Goal: Task Accomplishment & Management: Use online tool/utility

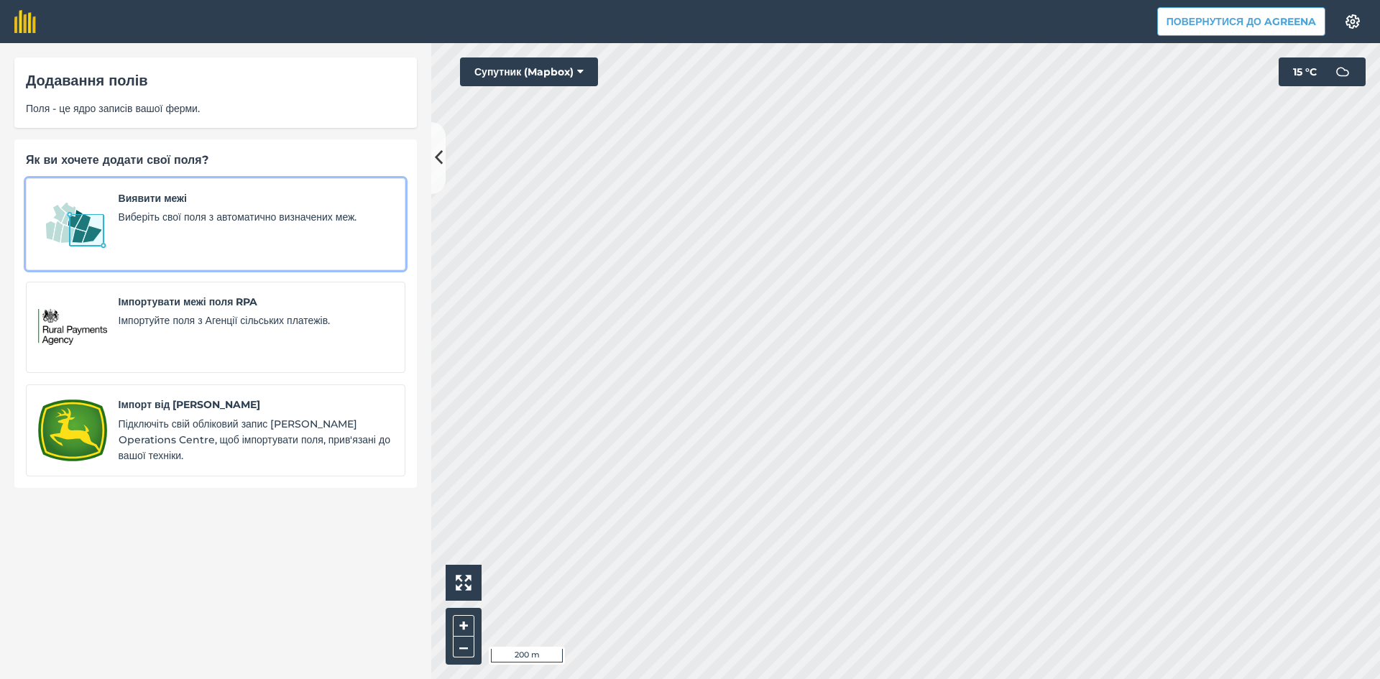
click at [86, 226] on img at bounding box center [72, 224] width 69 height 68
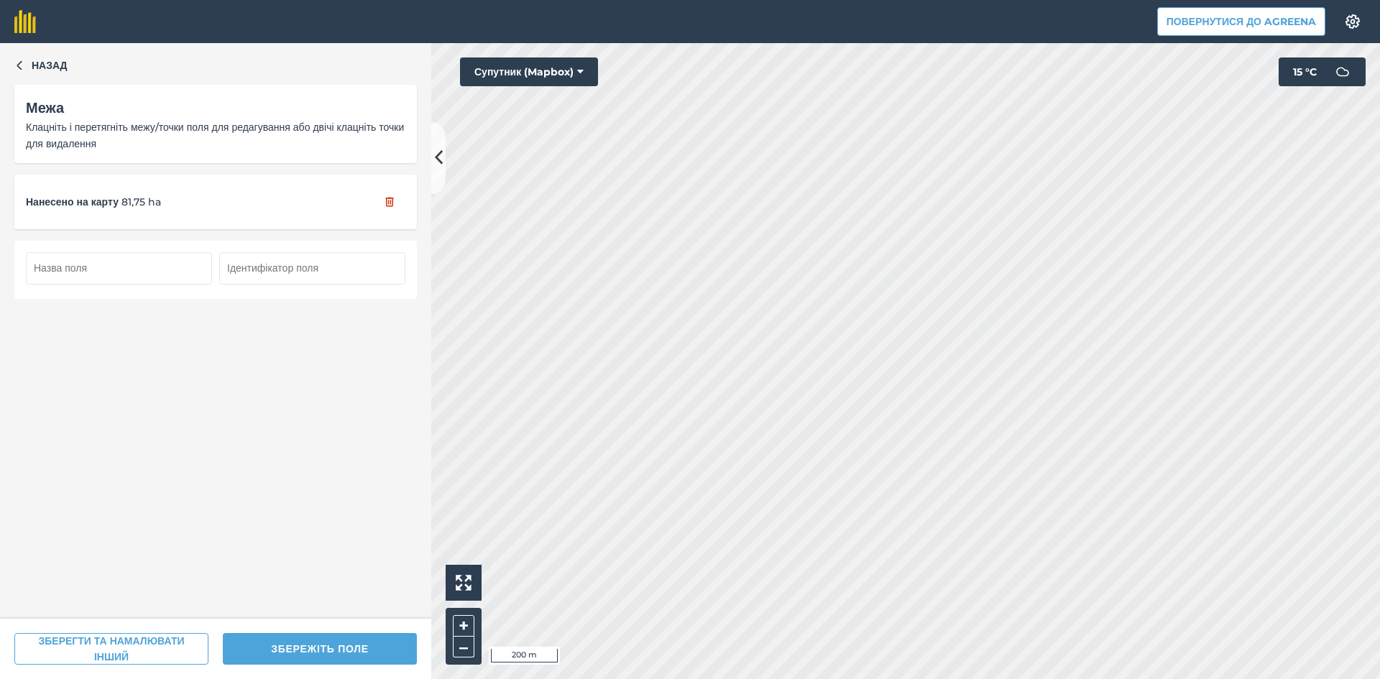
click at [117, 269] on input "text" at bounding box center [119, 268] width 186 height 32
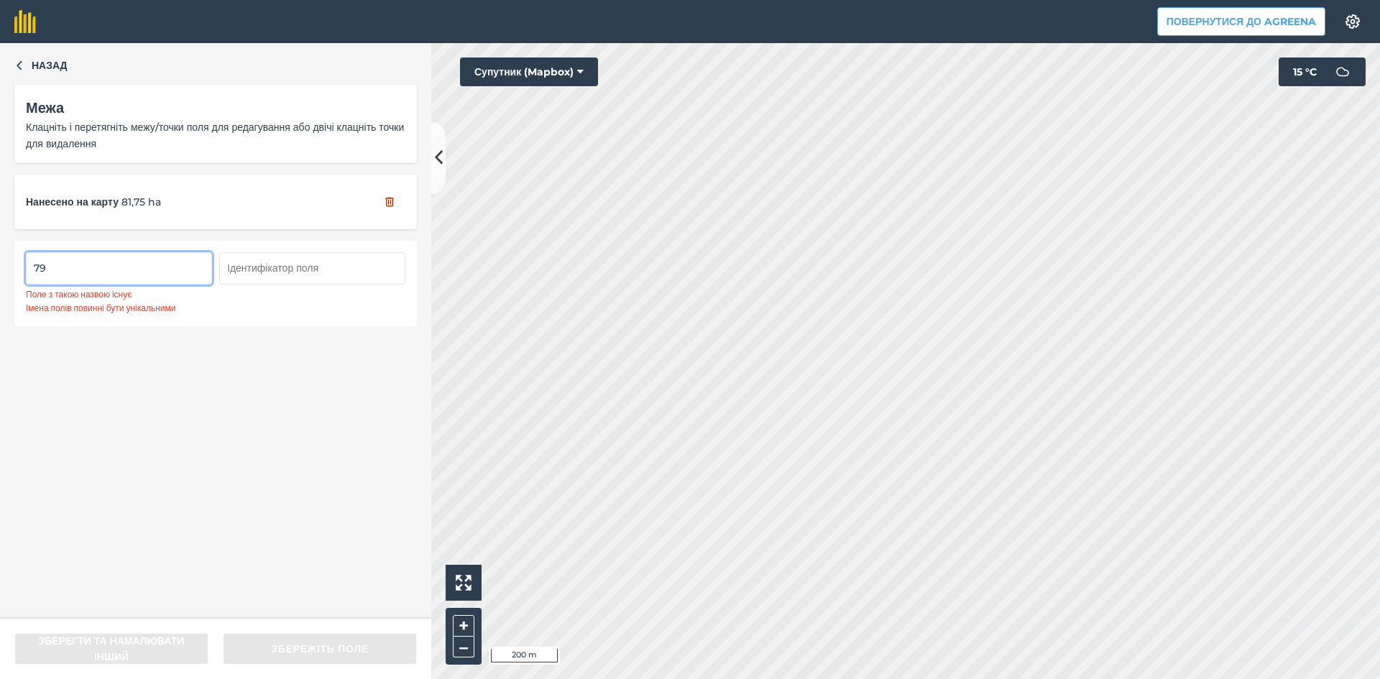
type input "7"
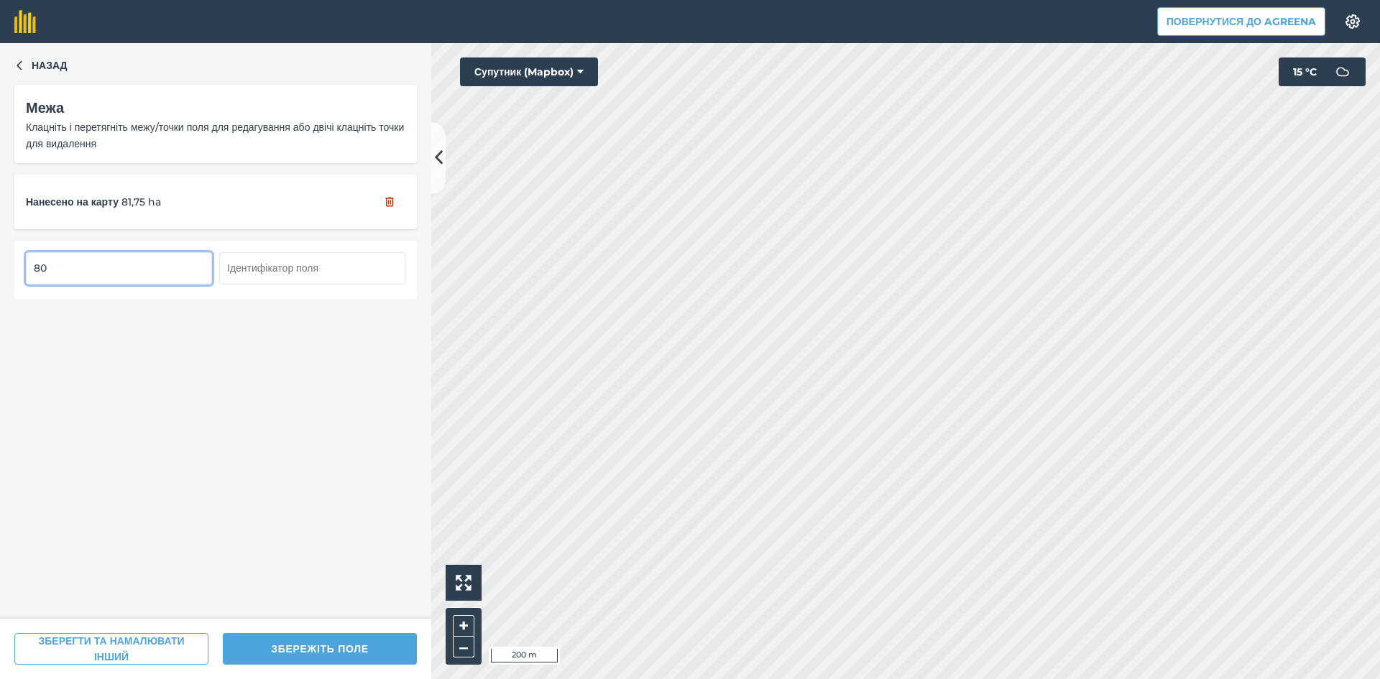
type input "8"
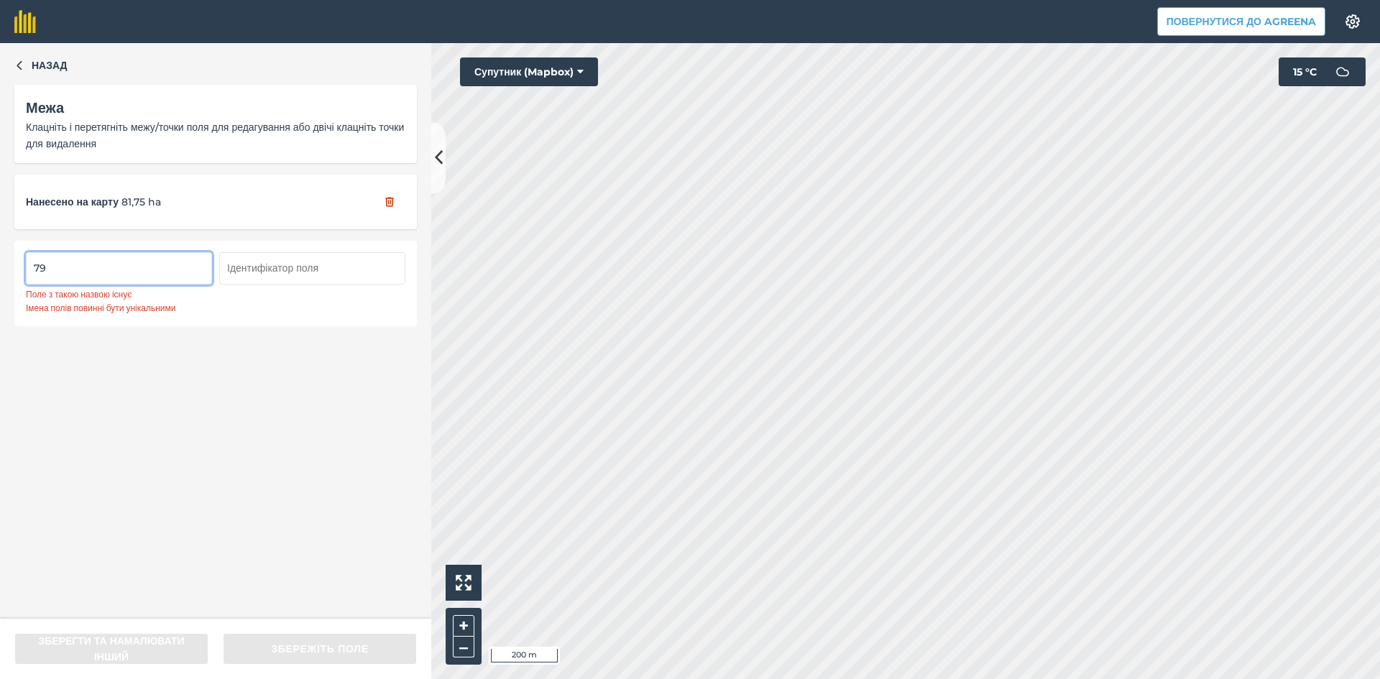
type input "7"
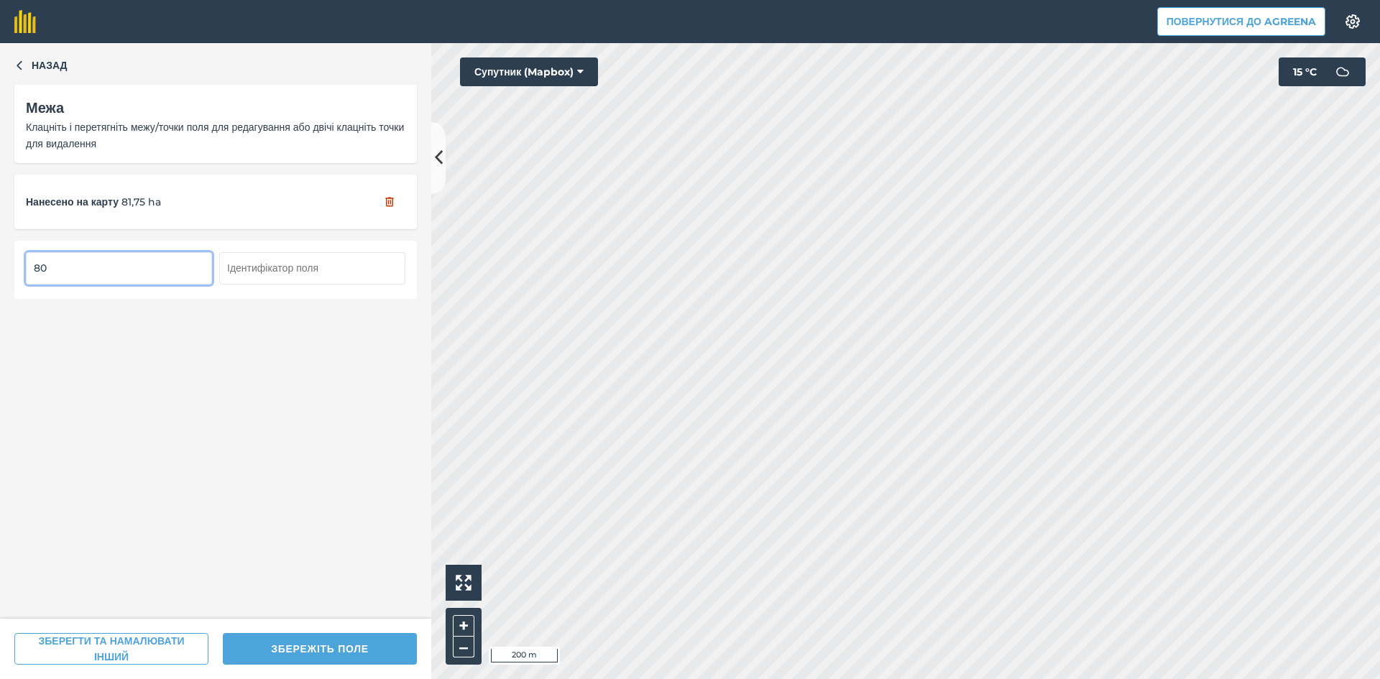
type input "80"
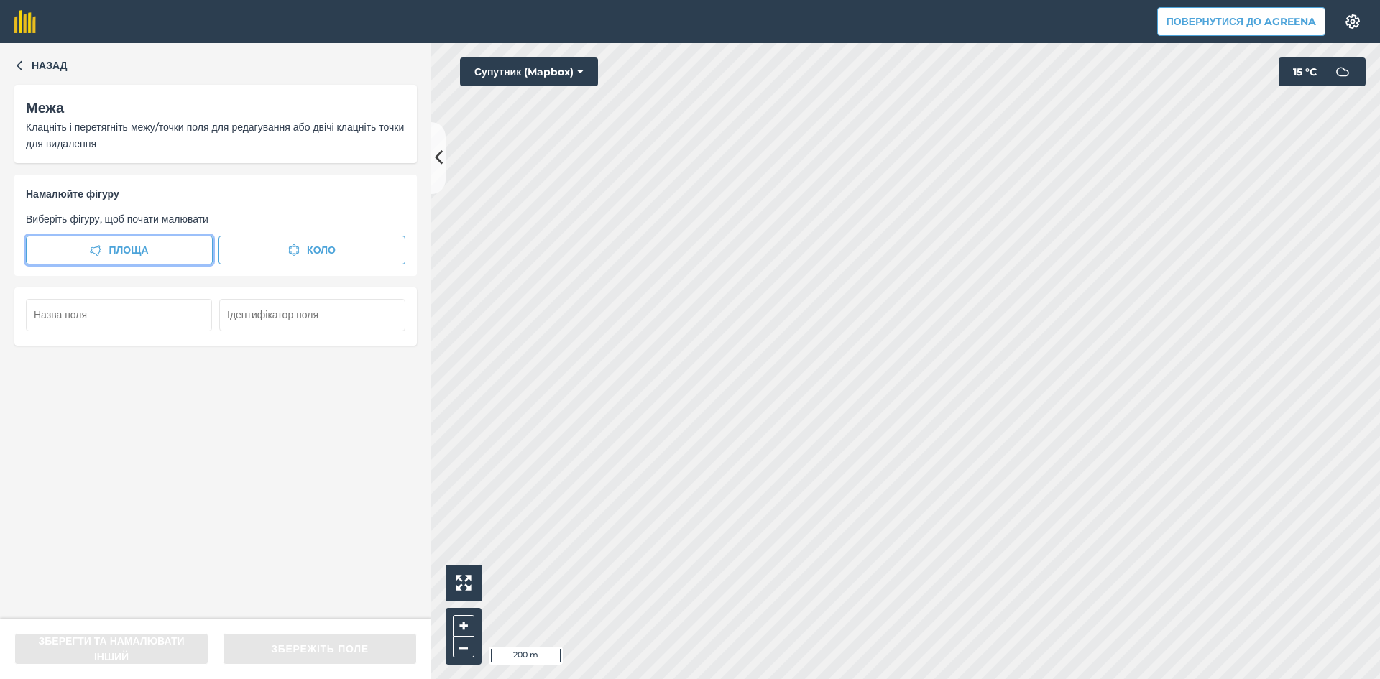
click at [125, 246] on span "Площа" at bounding box center [129, 250] width 40 height 16
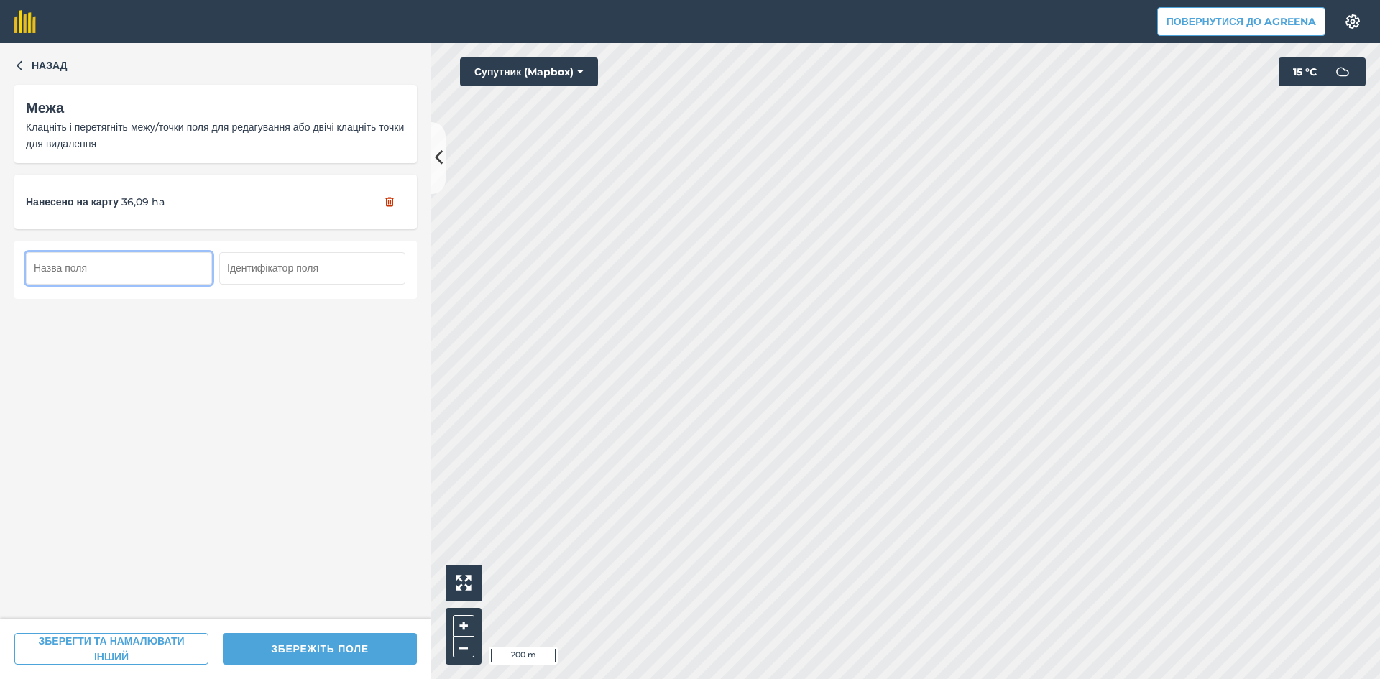
click at [92, 262] on input "text" at bounding box center [119, 268] width 186 height 32
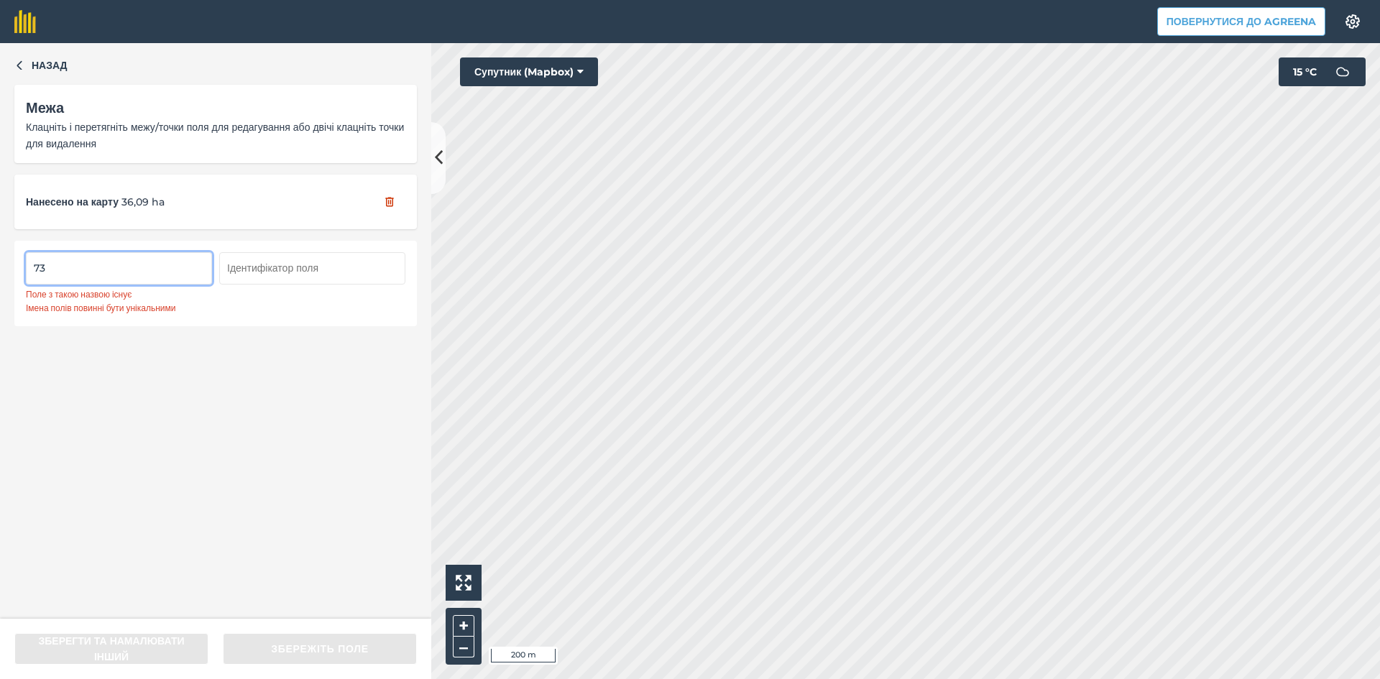
type input "7"
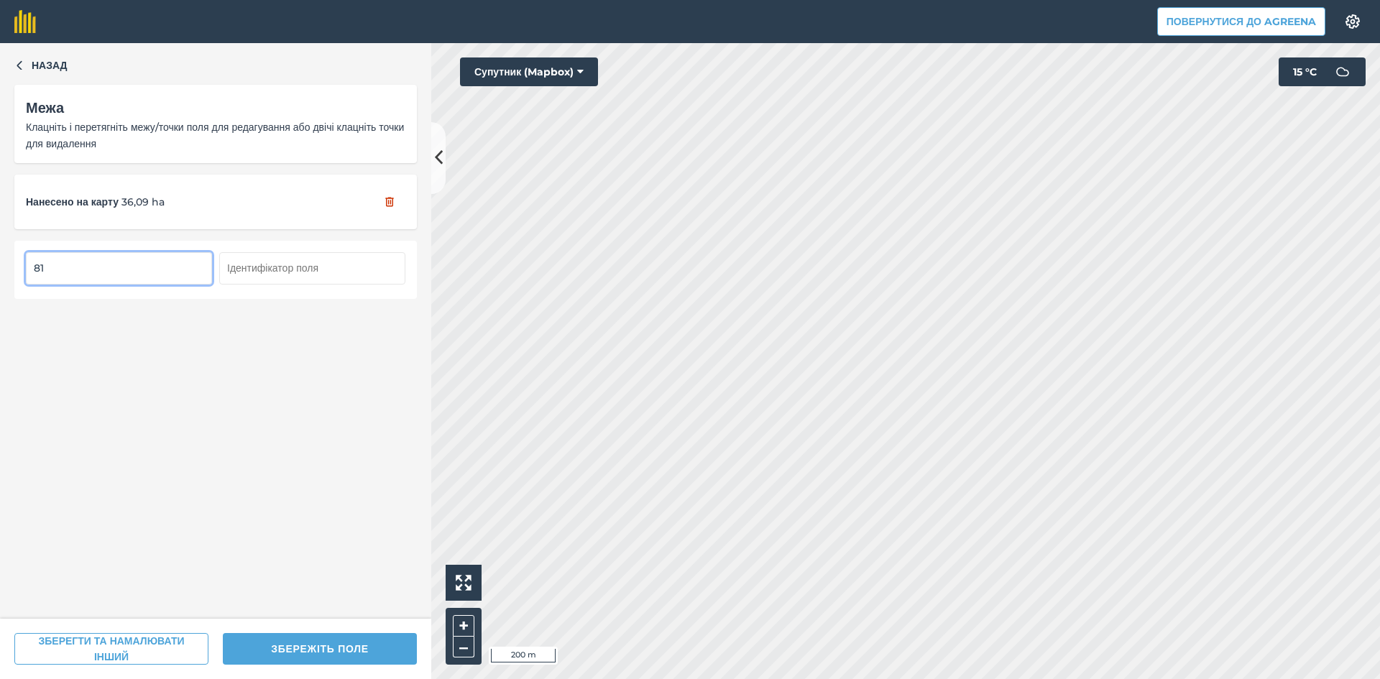
type input "81"
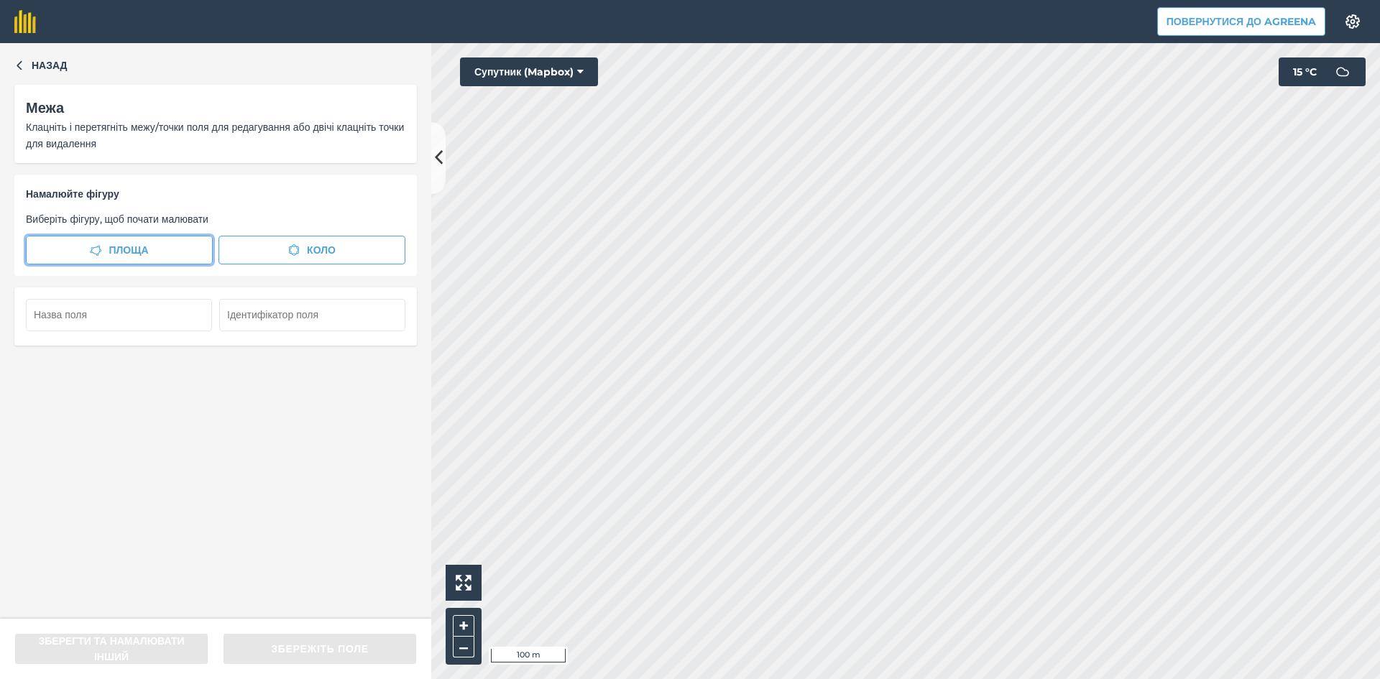
click at [132, 244] on span "Площа" at bounding box center [129, 250] width 40 height 16
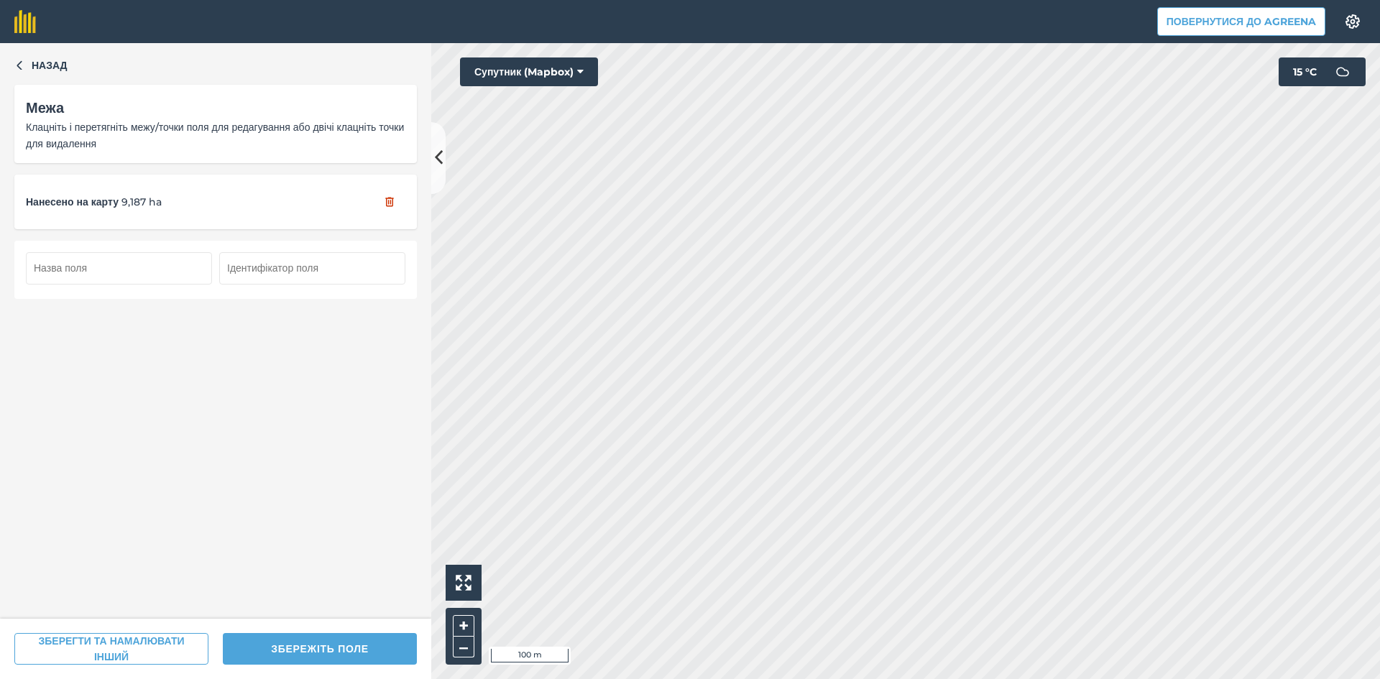
click at [148, 274] on input "text" at bounding box center [119, 268] width 186 height 32
type input "82"
